Goal: Task Accomplishment & Management: Use online tool/utility

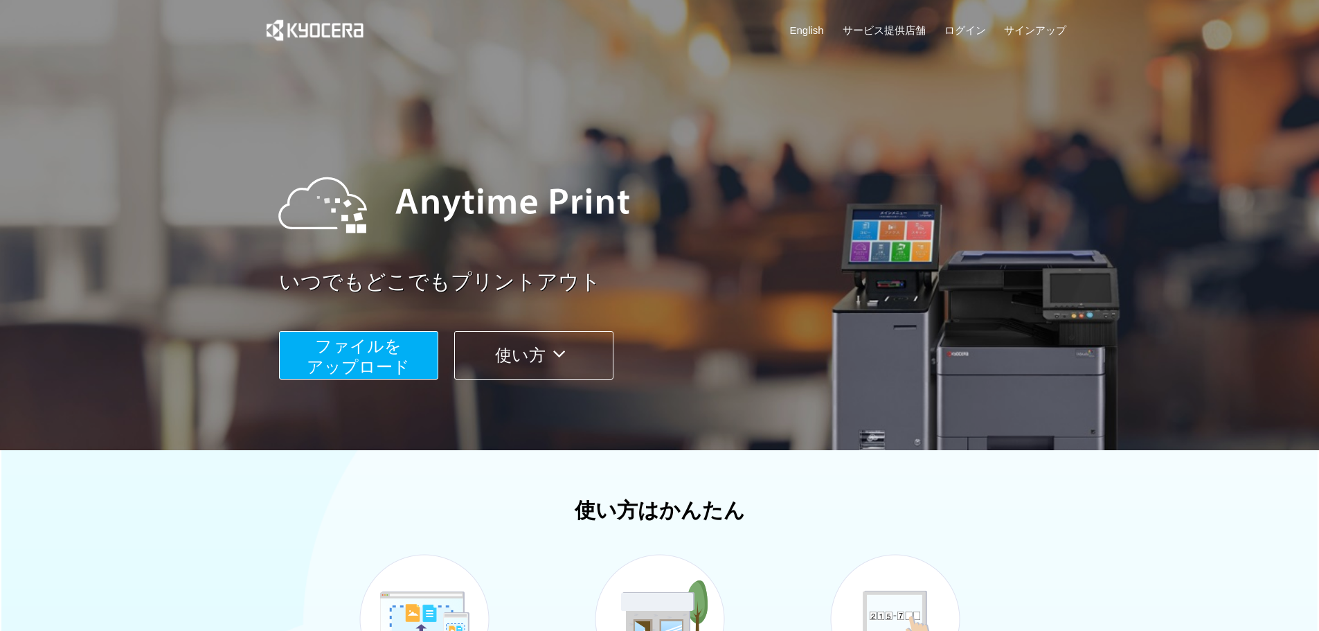
click at [387, 363] on span "ファイルを ​​アップロード" at bounding box center [358, 356] width 103 height 39
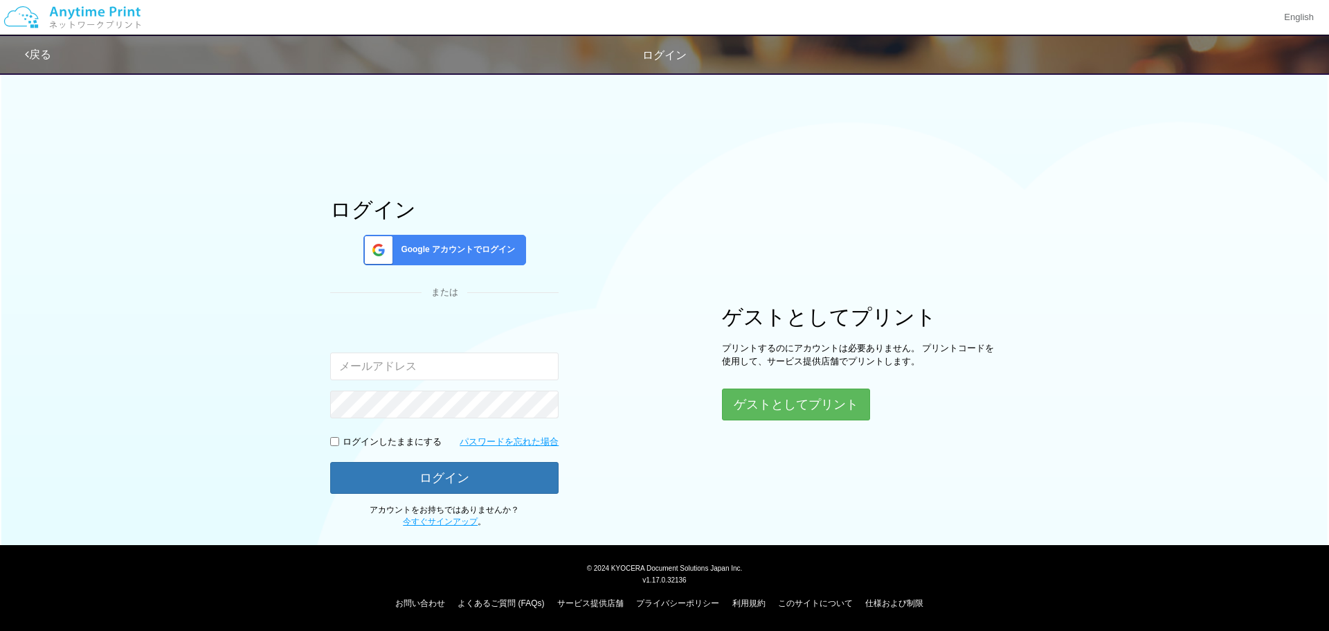
type input "[EMAIL_ADDRESS][DOMAIN_NAME]"
click at [779, 407] on button "ゲストとしてプリント" at bounding box center [795, 404] width 147 height 30
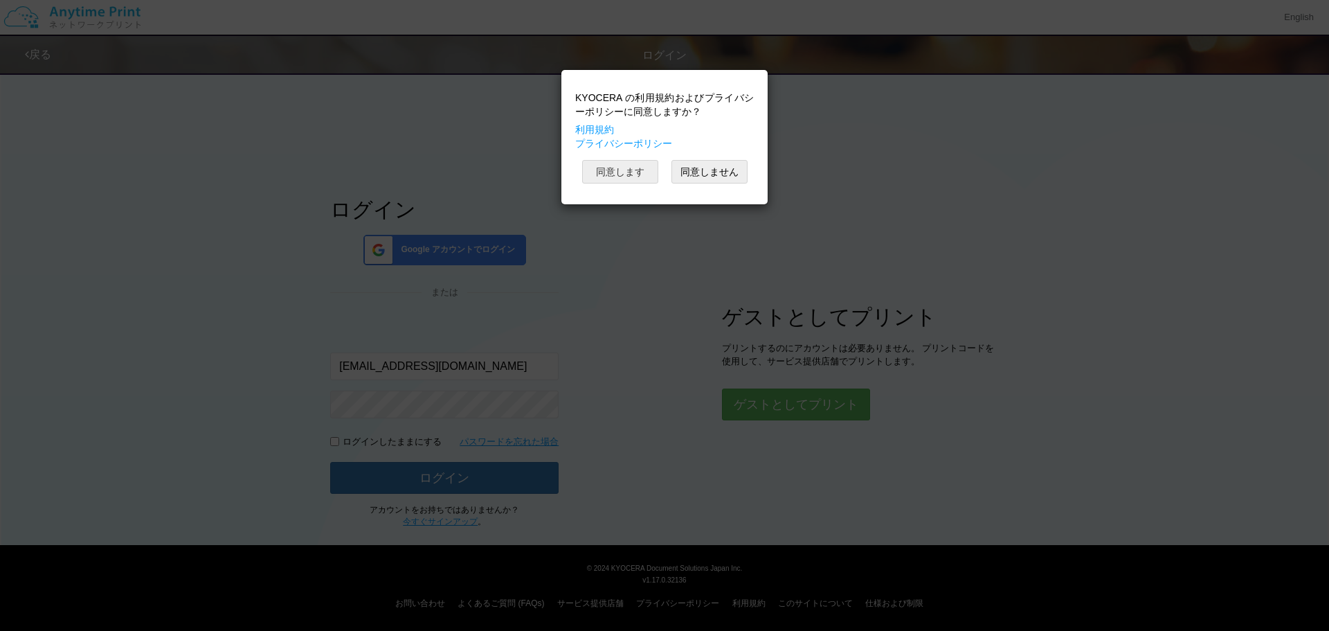
click at [628, 170] on button "同意します" at bounding box center [620, 172] width 76 height 24
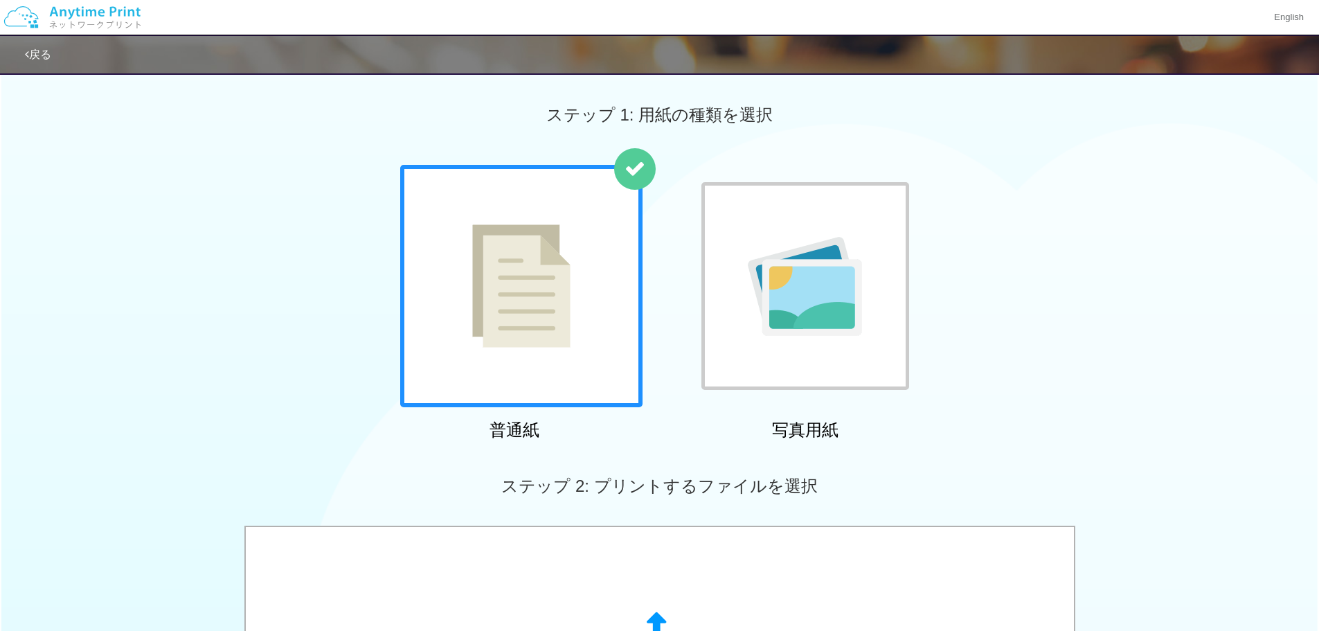
click at [550, 300] on img at bounding box center [521, 285] width 98 height 123
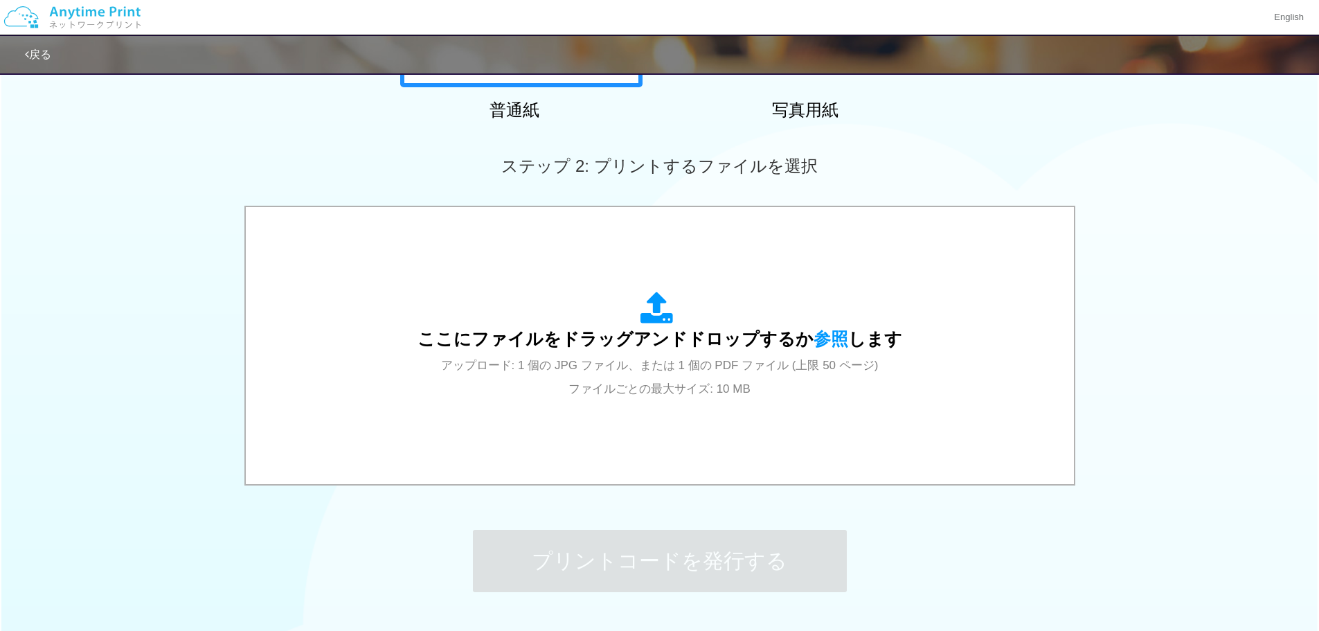
scroll to position [346, 0]
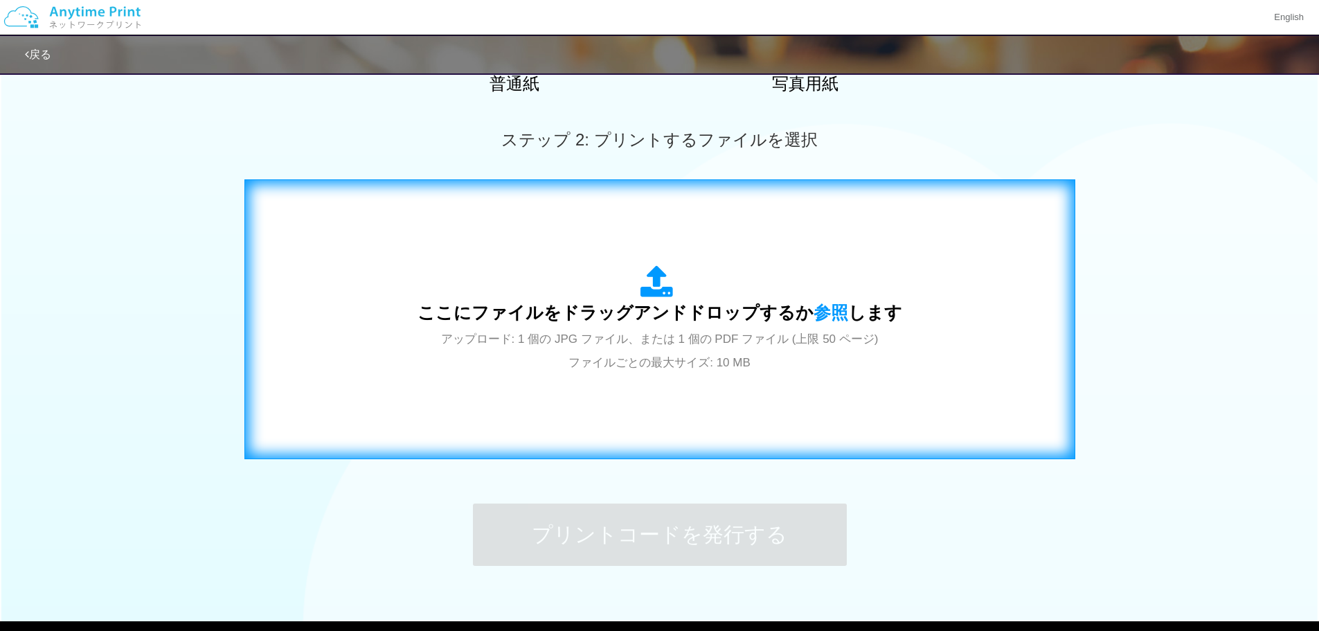
click at [653, 313] on span "ここにファイルをドラッグアンドドロップするか 参照 します" at bounding box center [660, 312] width 485 height 19
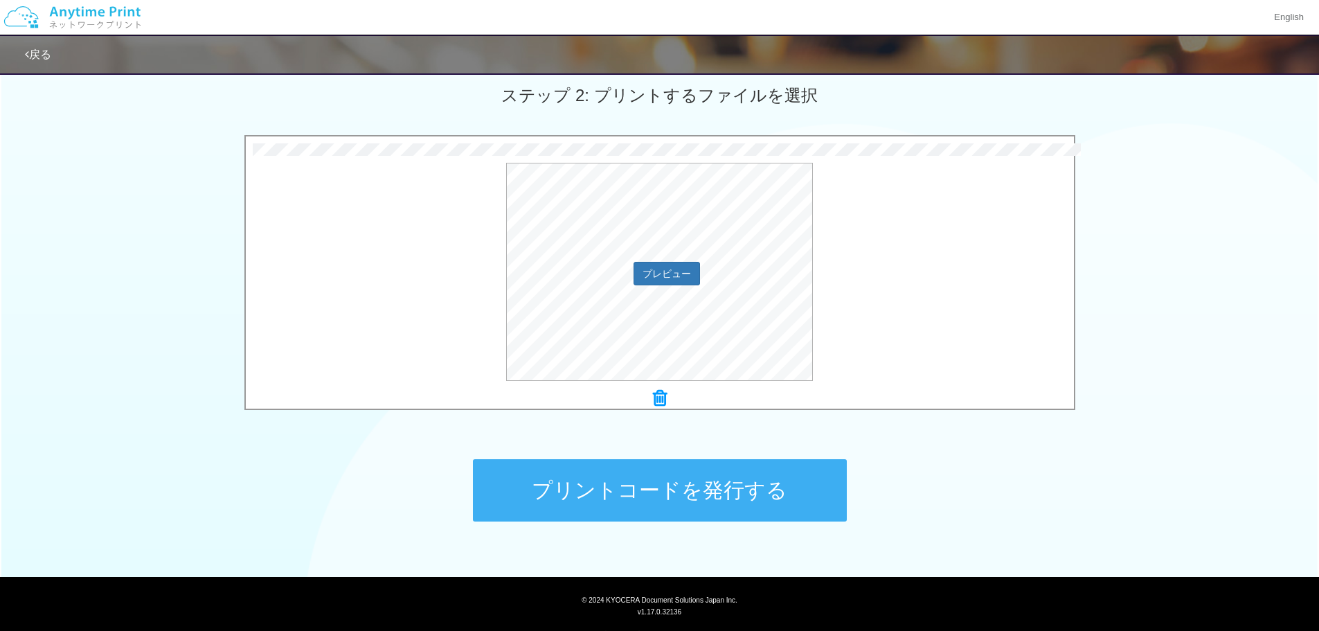
scroll to position [415, 0]
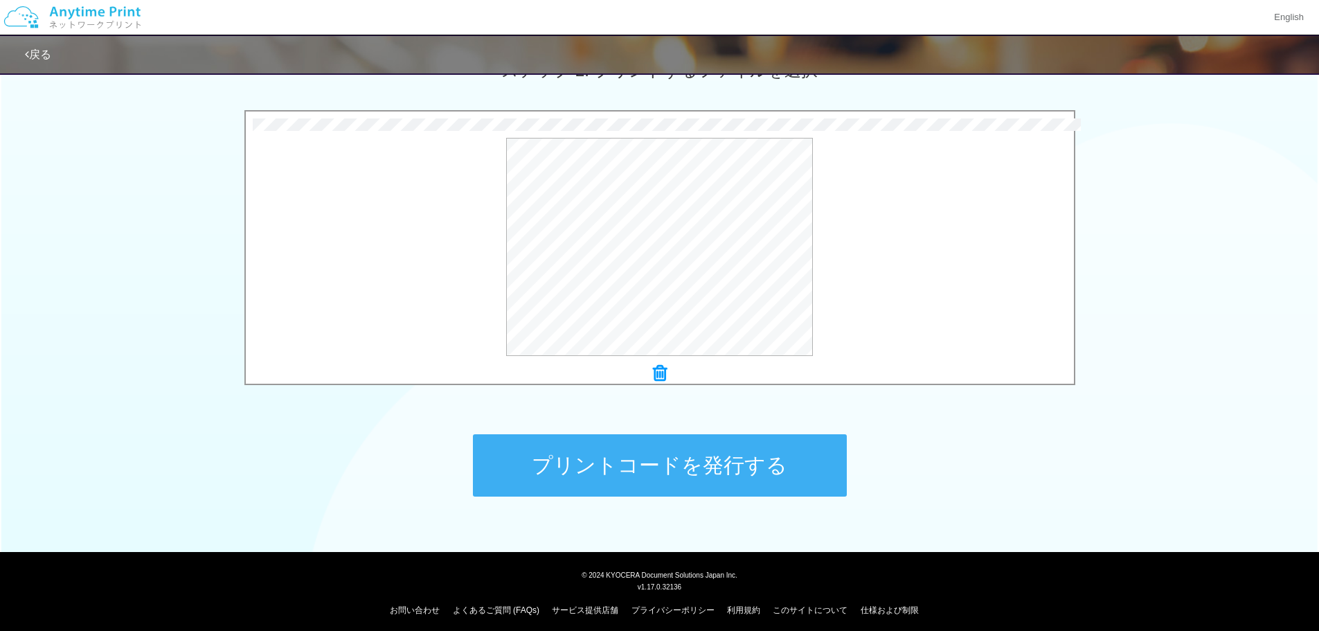
click at [738, 458] on button "プリントコードを発行する" at bounding box center [660, 465] width 374 height 62
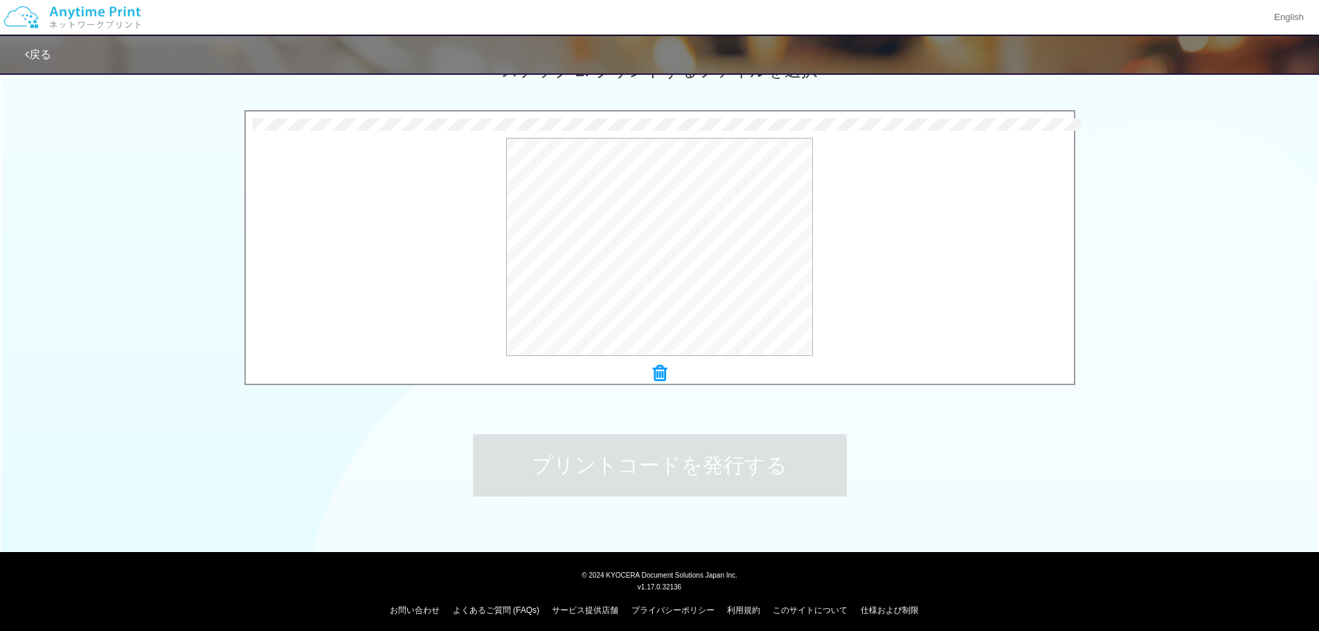
scroll to position [0, 0]
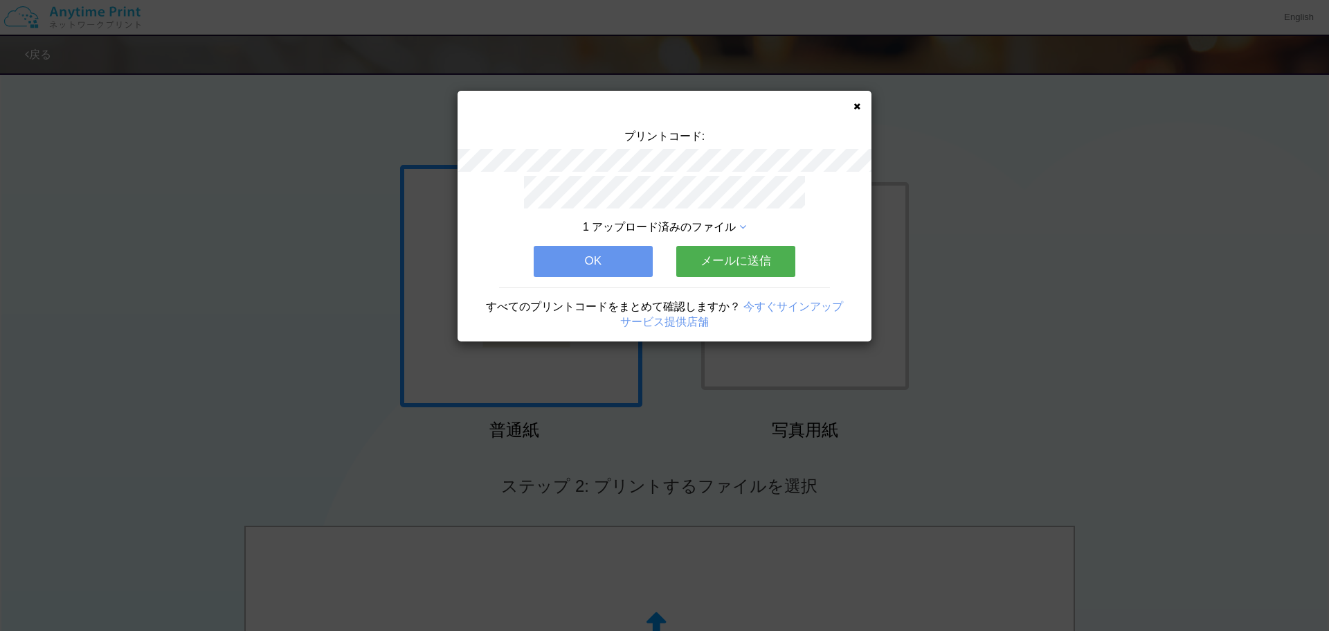
click at [620, 253] on button "OK" at bounding box center [593, 261] width 119 height 30
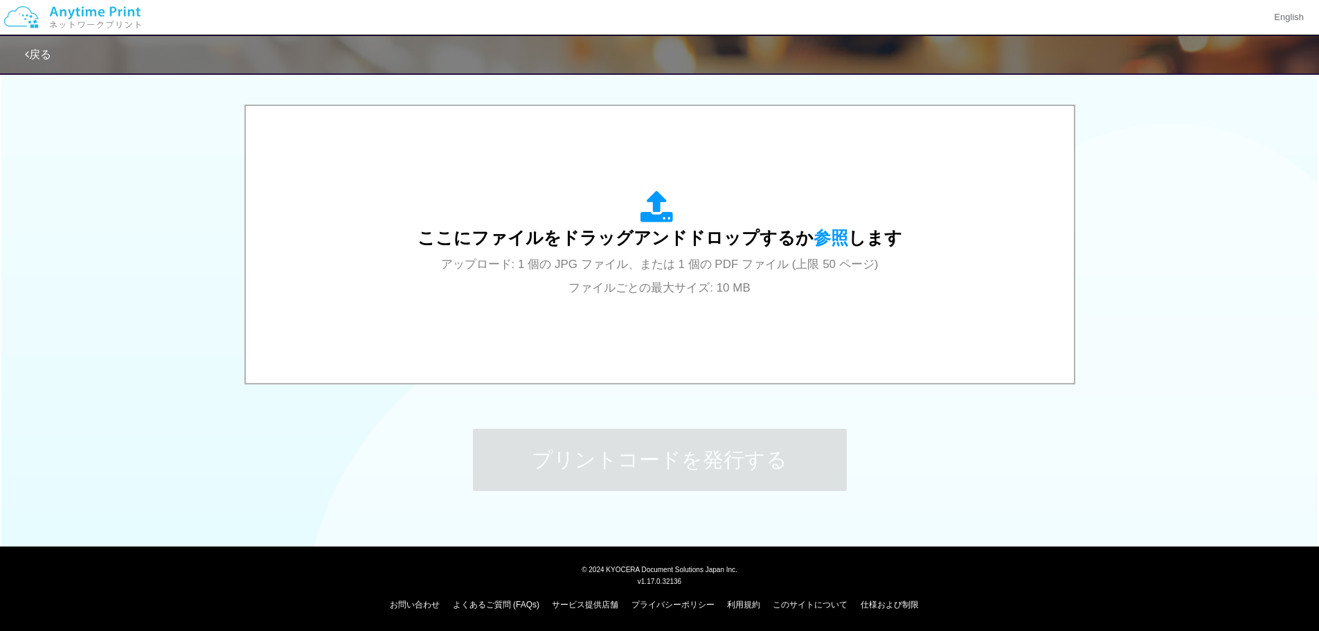
scroll to position [422, 0]
